Goal: Information Seeking & Learning: Find specific page/section

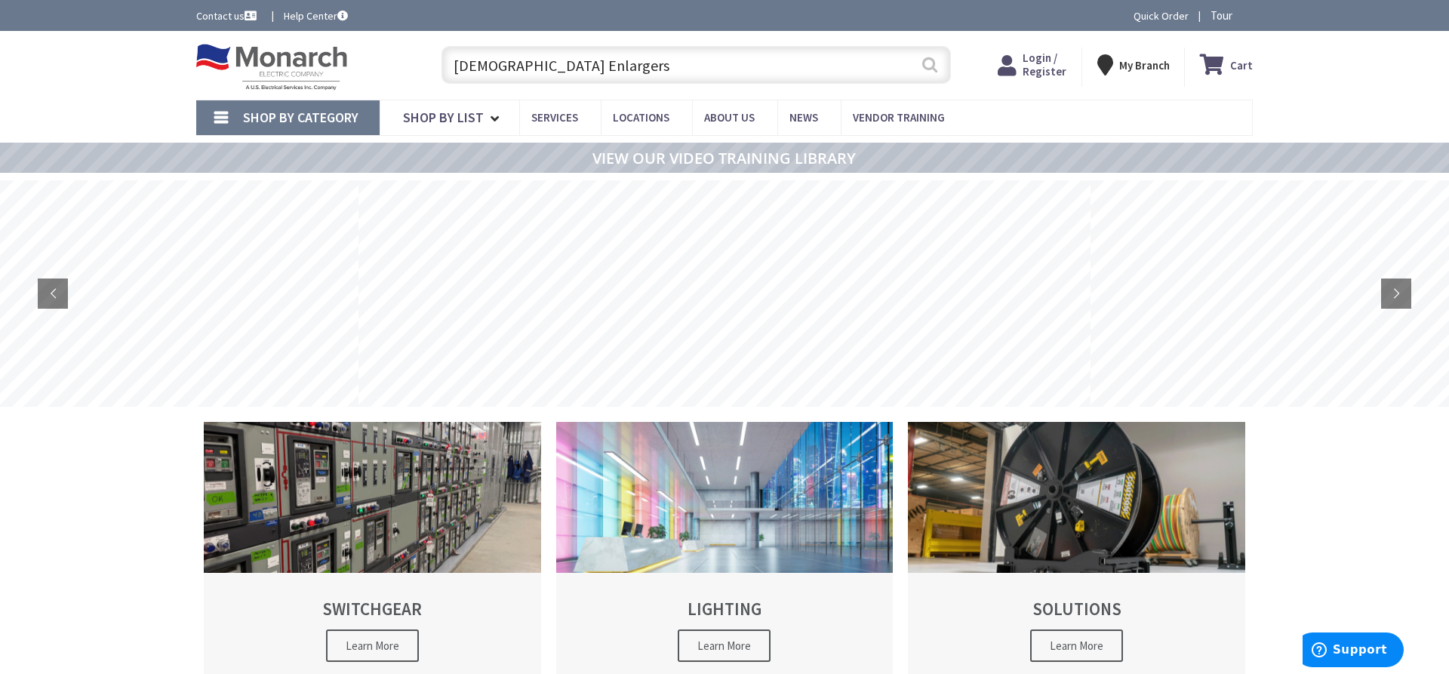
type input "Male Enlargers"
click at [936, 63] on button "Search" at bounding box center [930, 65] width 20 height 34
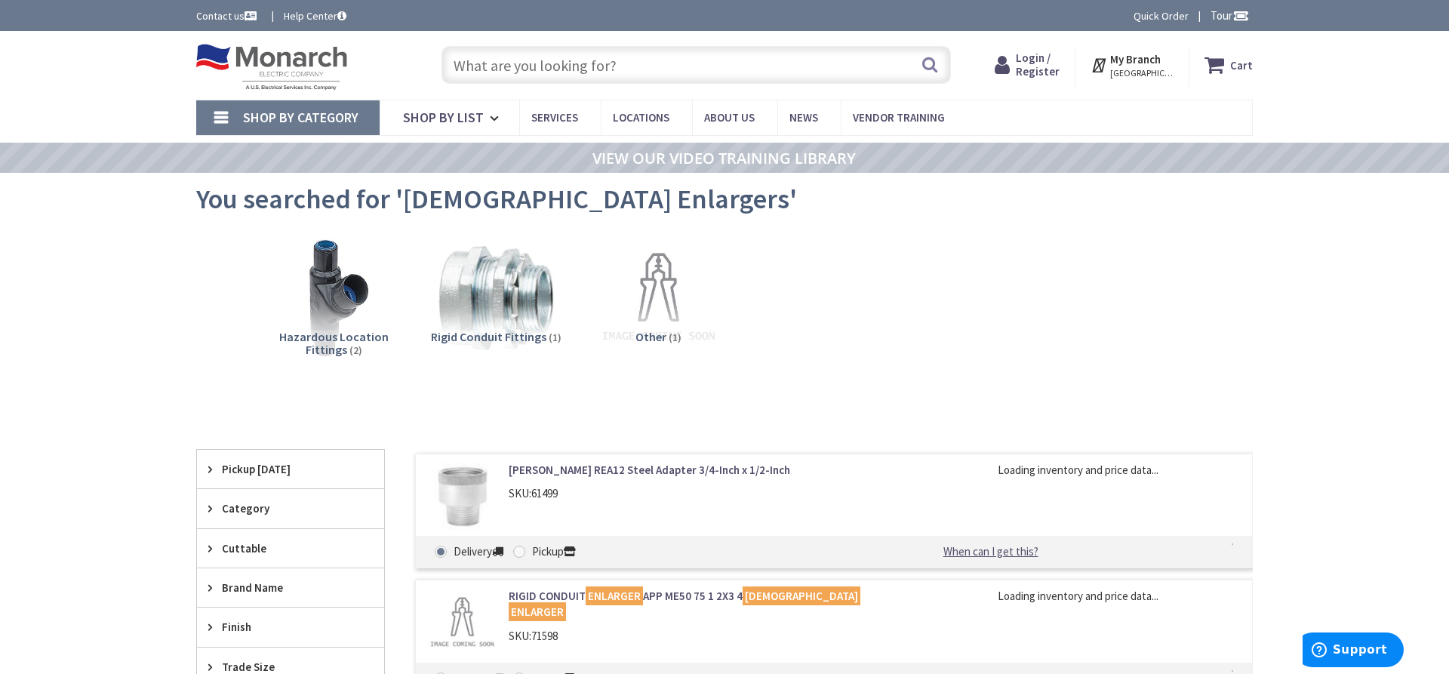
click at [626, 473] on link "Crouse-Hinds REA12 Steel Adapter 3/4-Inch x 1/2-Inch" at bounding box center [701, 470] width 384 height 16
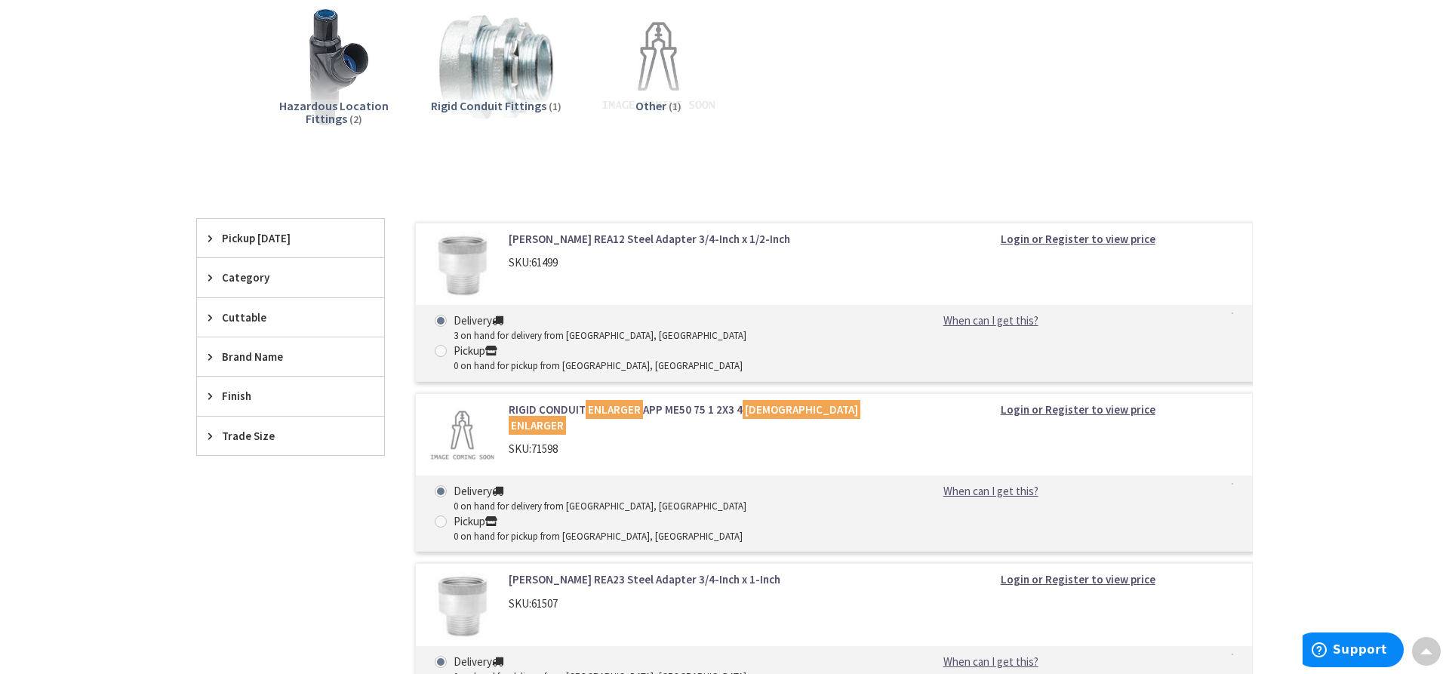
click at [686, 401] on link "RIGID CONDUIT ENLARGER APP ME50 75 1 2X3 4 MALE ENLARGER" at bounding box center [701, 417] width 384 height 32
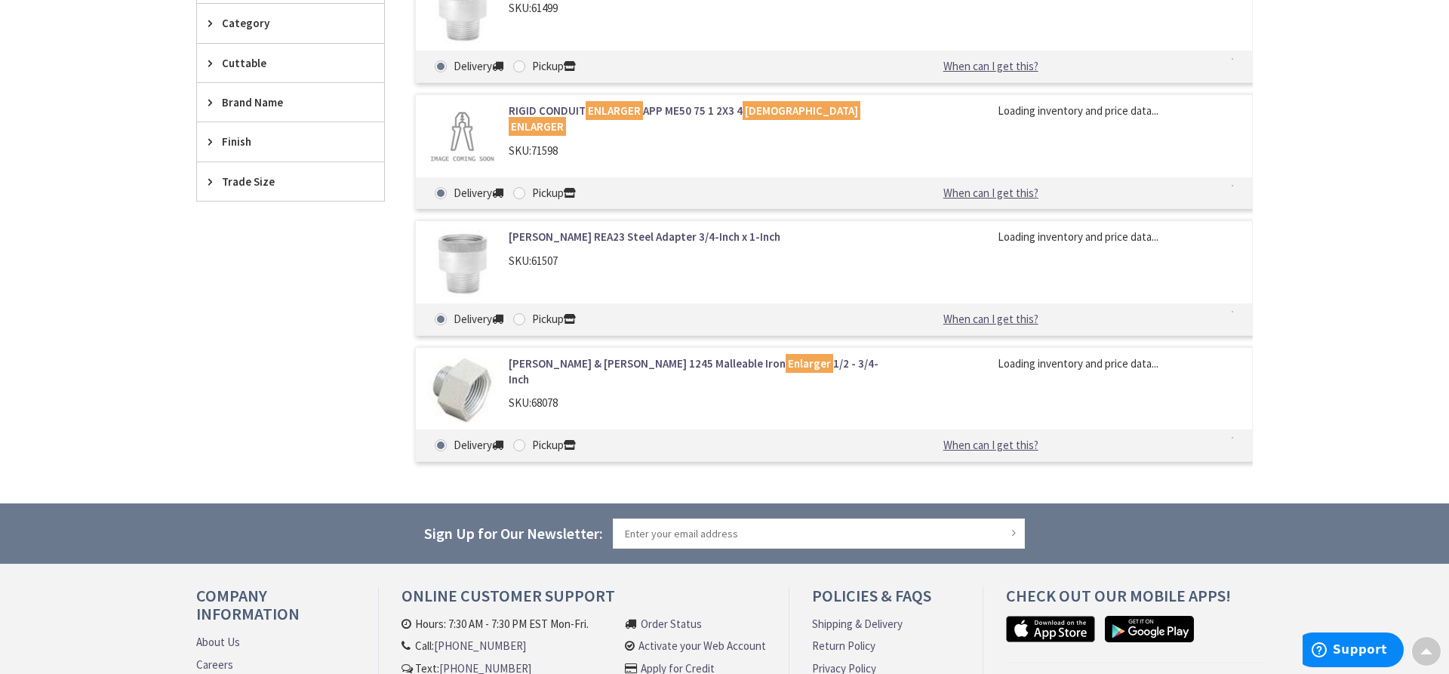
click at [778, 361] on link "[PERSON_NAME] & [PERSON_NAME] 1245 Malleable Iron Enlarger 1/2 - 3/4-Inch" at bounding box center [701, 371] width 384 height 32
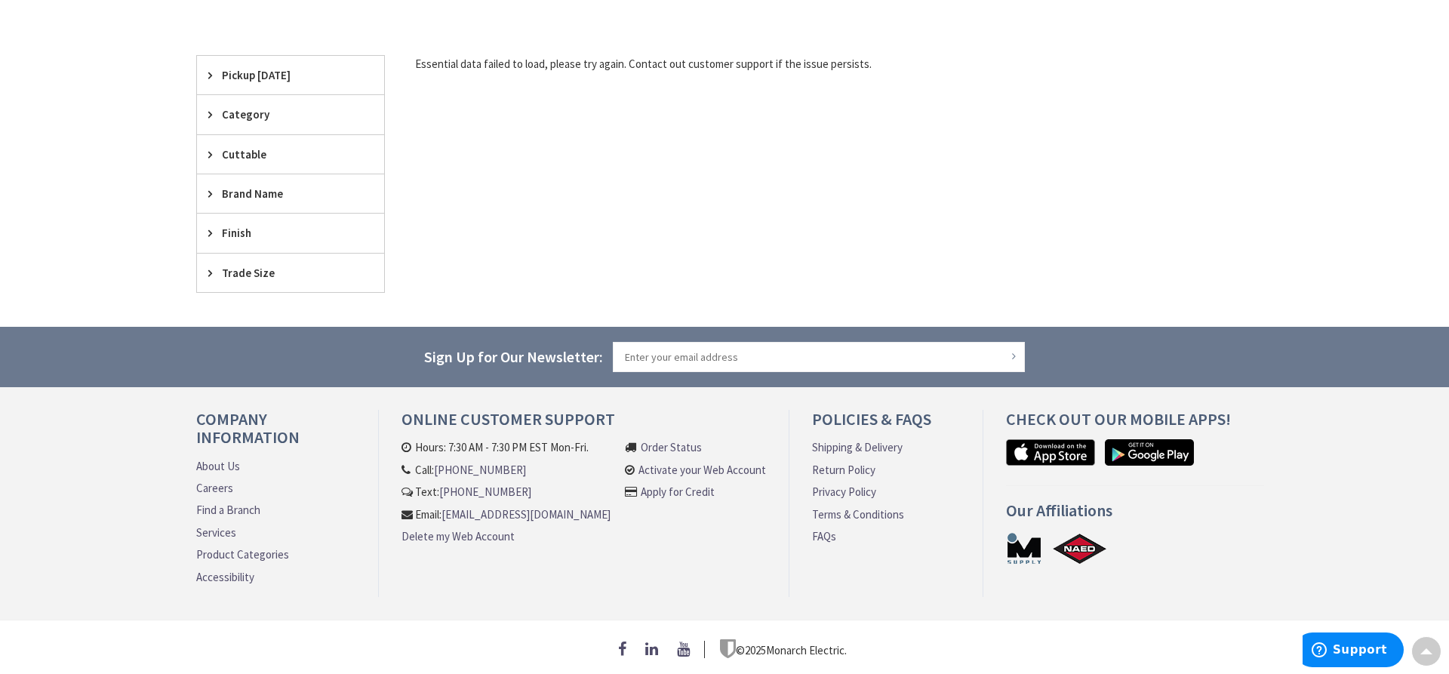
scroll to position [70, 0]
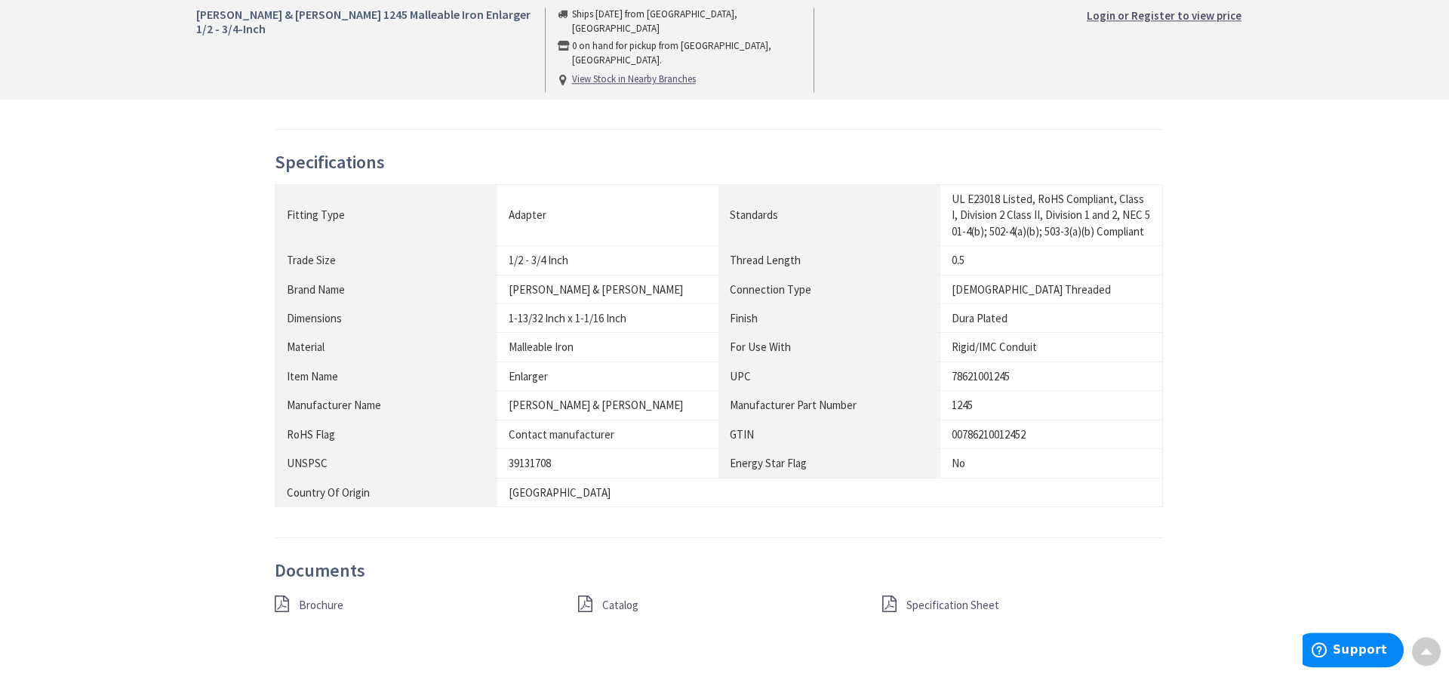
scroll to position [770, 0]
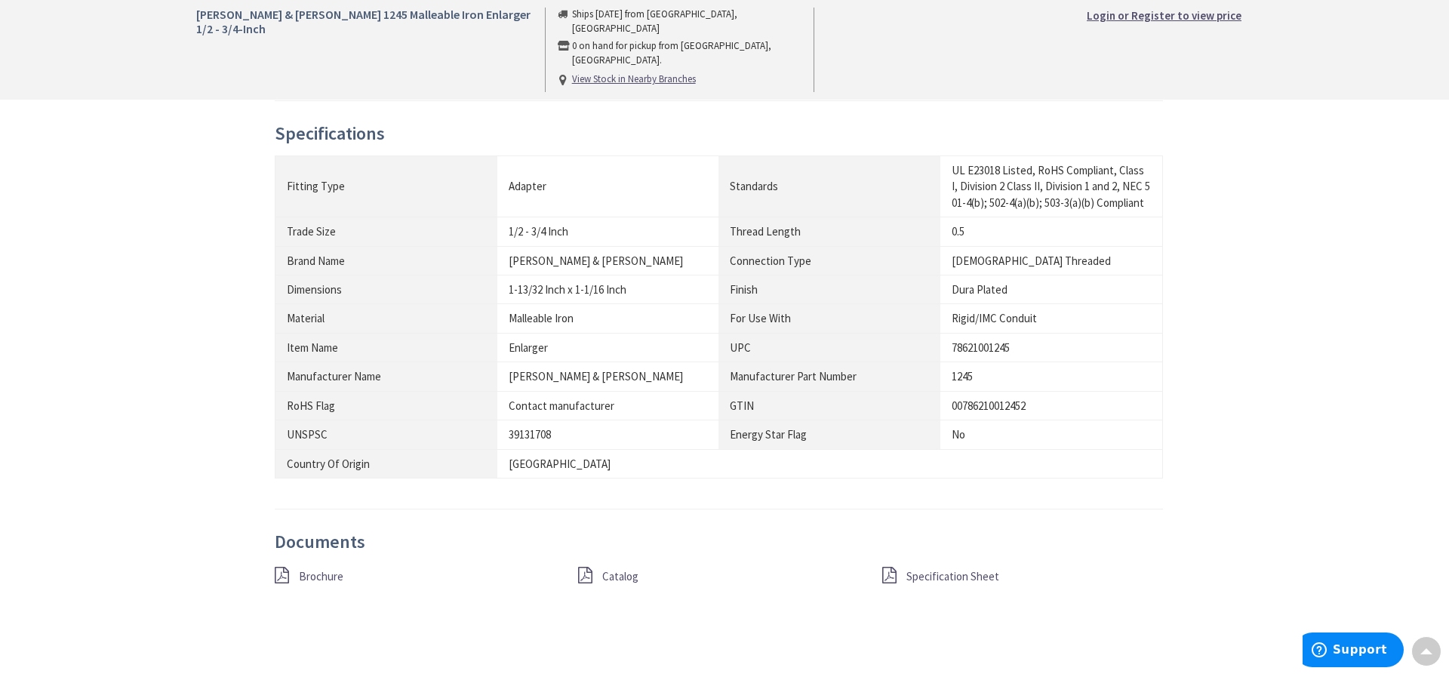
click at [612, 584] on link "Catalog" at bounding box center [620, 576] width 36 height 16
click at [931, 583] on span "Specification Sheet" at bounding box center [952, 576] width 93 height 14
